Goal: Find specific page/section: Find specific page/section

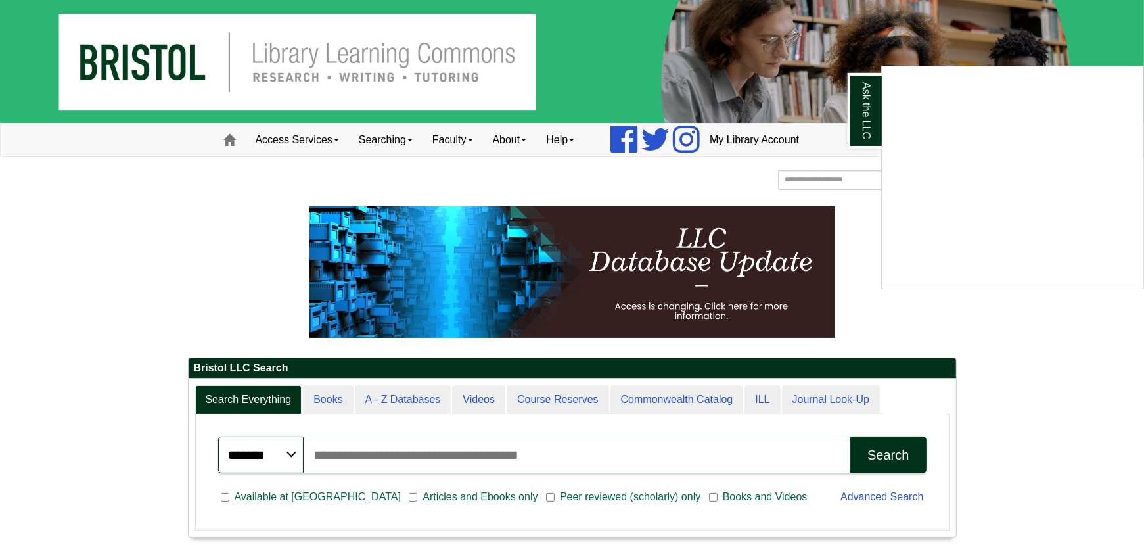
click at [335, 137] on div "Ask the LLC" at bounding box center [572, 272] width 1144 height 545
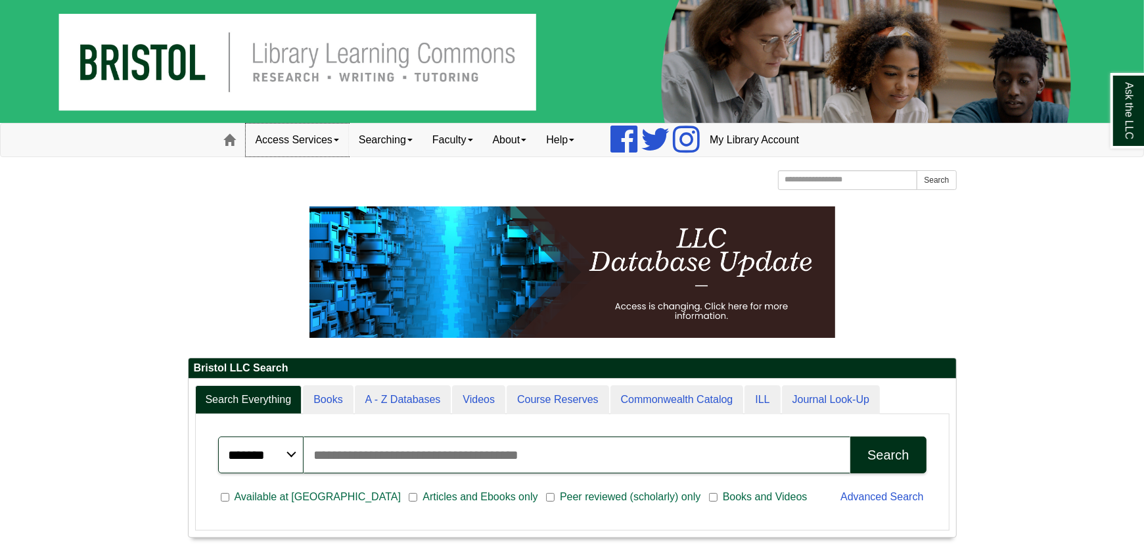
click at [339, 141] on link "Access Services" at bounding box center [297, 140] width 103 height 33
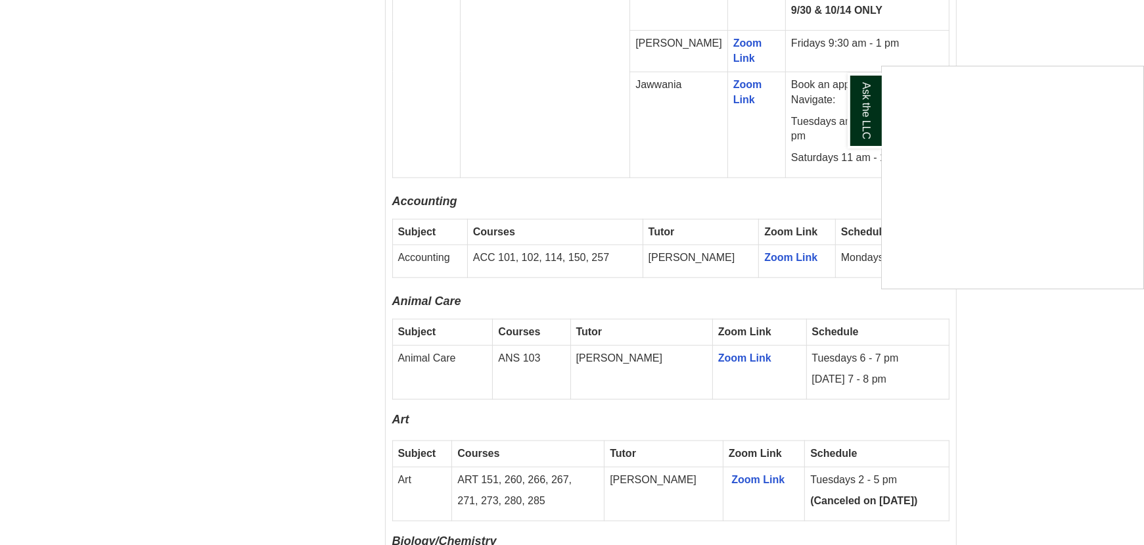
scroll to position [985, 0]
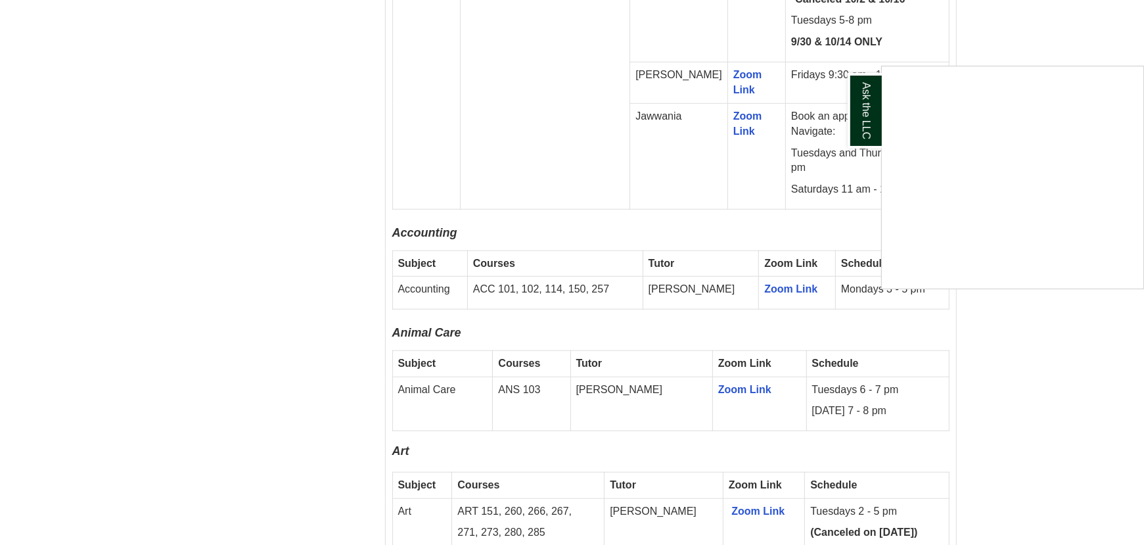
click at [235, 177] on div "Ask the LLC" at bounding box center [572, 272] width 1144 height 545
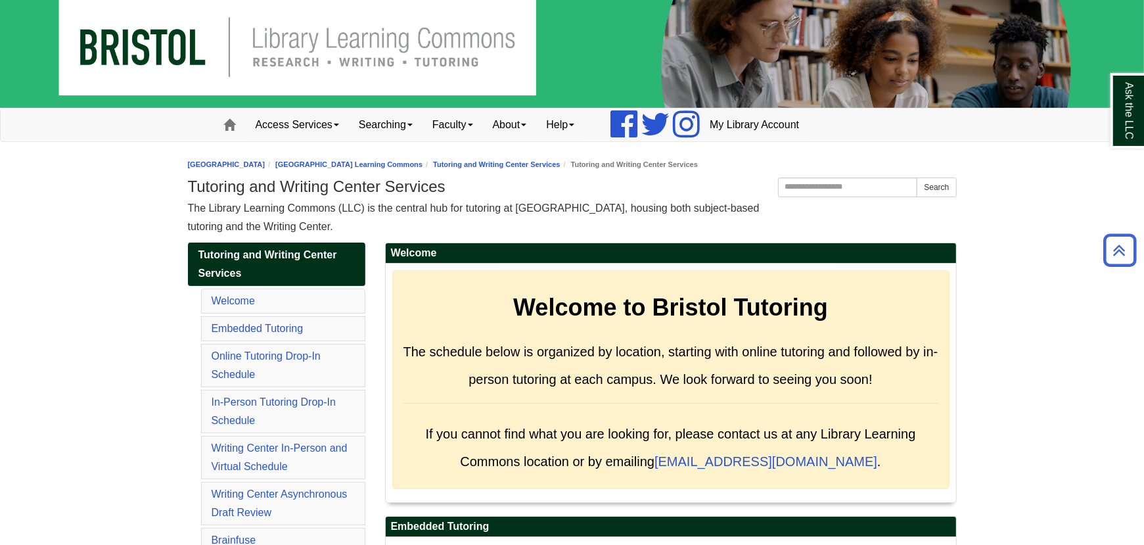
scroll to position [0, 0]
